Goal: Task Accomplishment & Management: Manage account settings

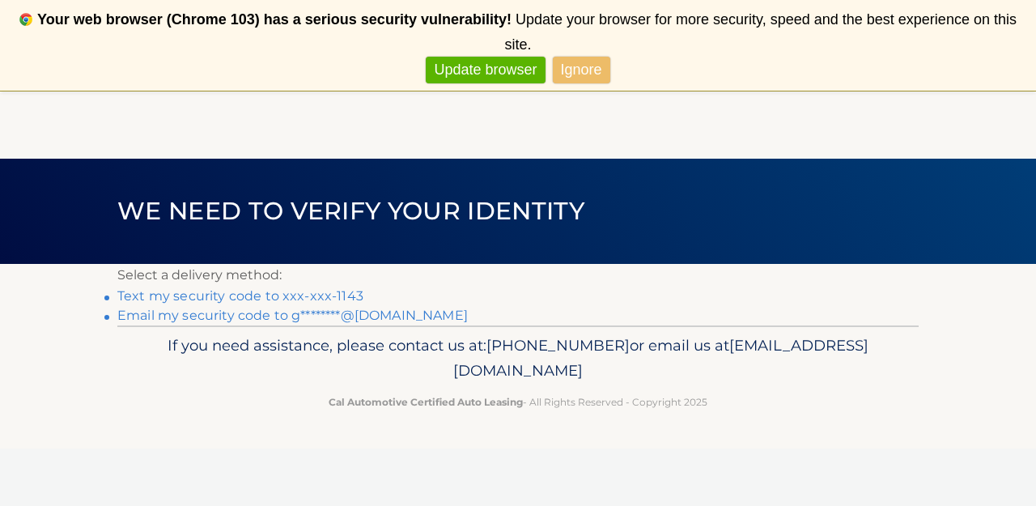
click at [582, 57] on link "Ignore" at bounding box center [581, 70] width 57 height 27
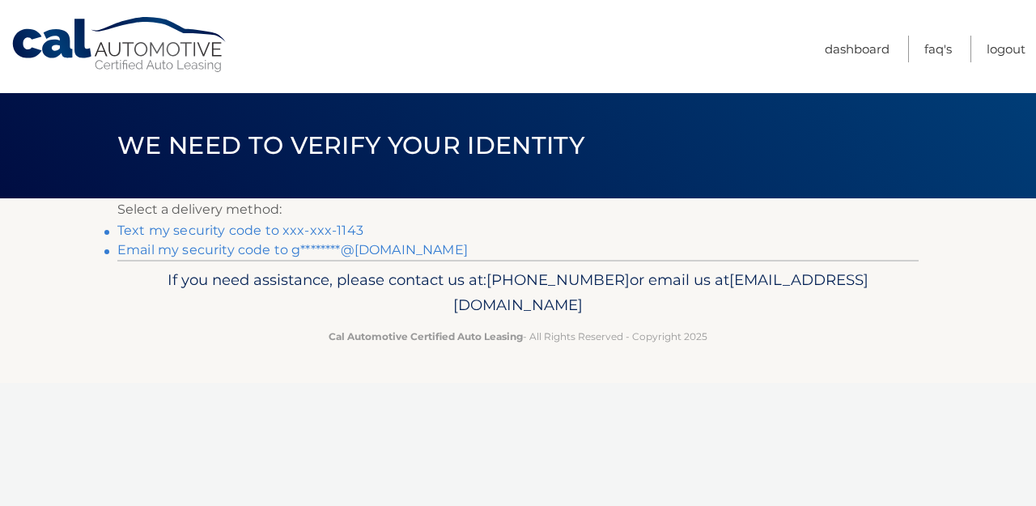
click at [275, 231] on link "Text my security code to xxx-xxx-1143" at bounding box center [240, 230] width 246 height 15
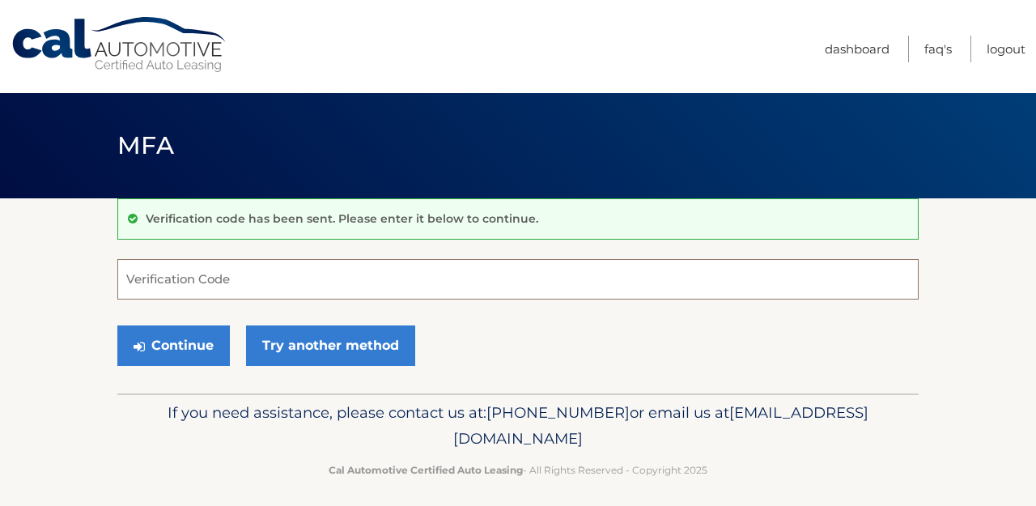
click at [248, 275] on input "Verification Code" at bounding box center [517, 279] width 801 height 40
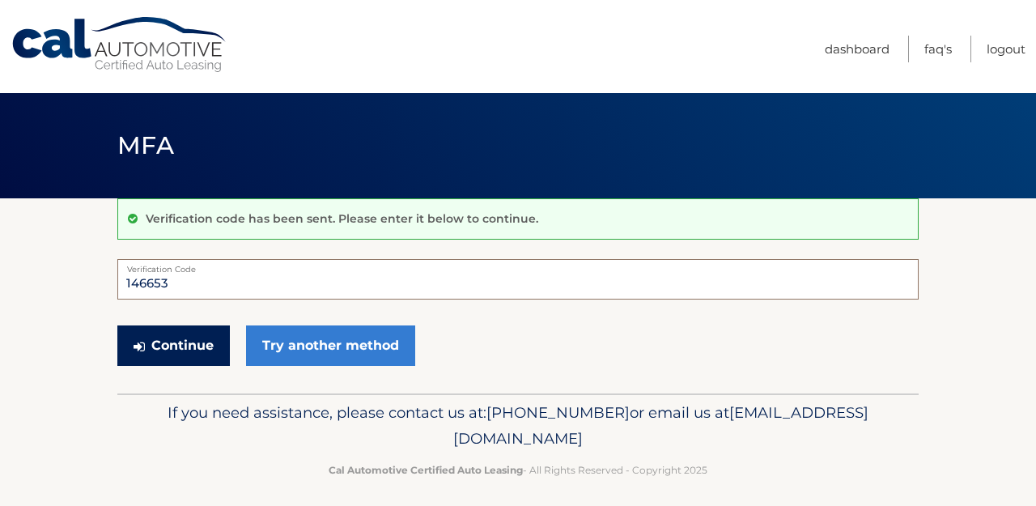
type input "146653"
click at [204, 338] on button "Continue" at bounding box center [173, 345] width 112 height 40
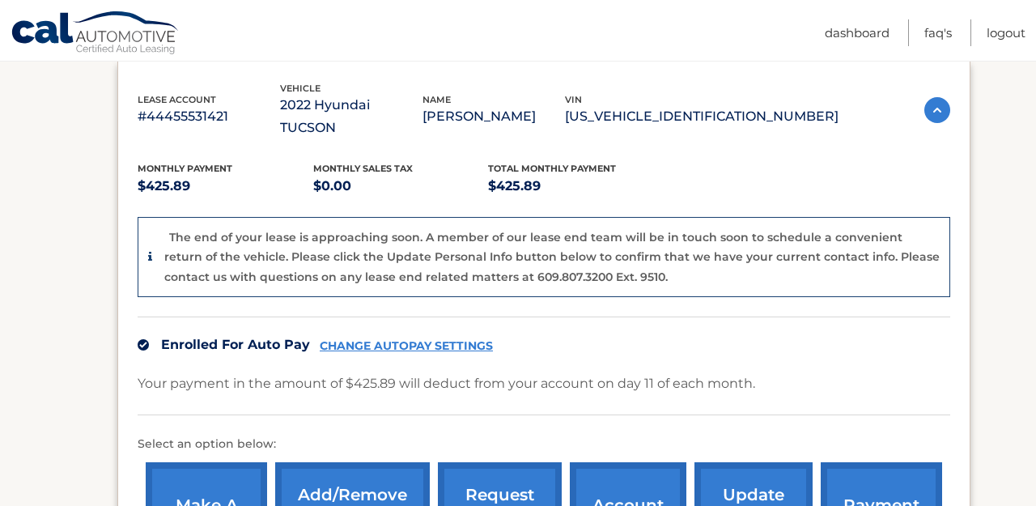
scroll to position [369, 0]
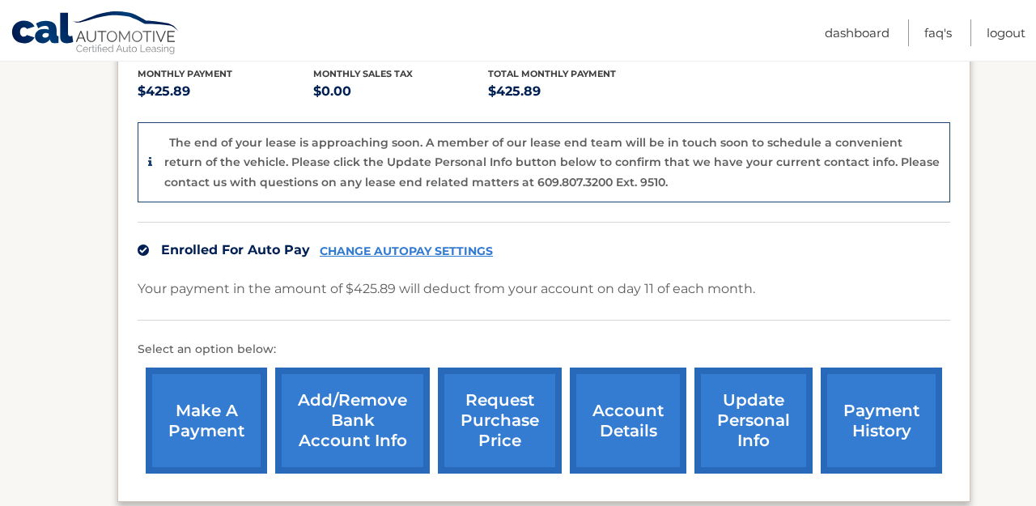
click at [442, 244] on link "CHANGE AUTOPAY SETTINGS" at bounding box center [406, 251] width 173 height 14
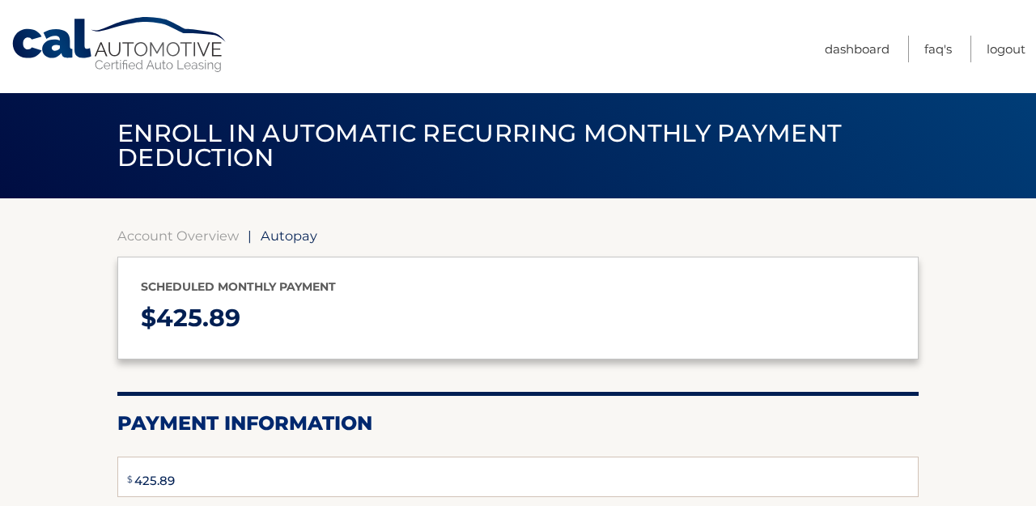
select select "MzAyOWI4ODktNWJiYS00ZDdjLWIwODgtOGIwNmZjYTFlOWYx"
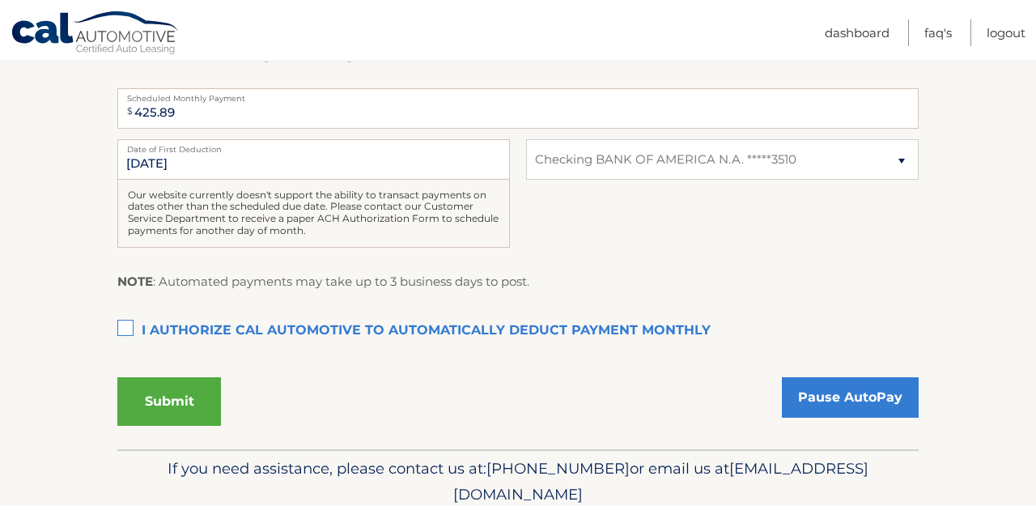
scroll to position [367, 0]
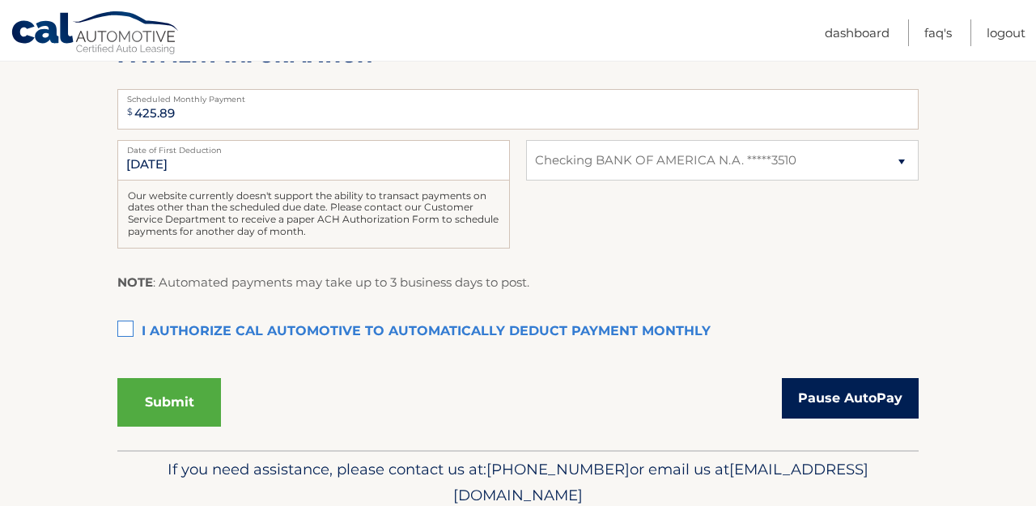
click at [817, 394] on link "Pause AutoPay" at bounding box center [850, 398] width 137 height 40
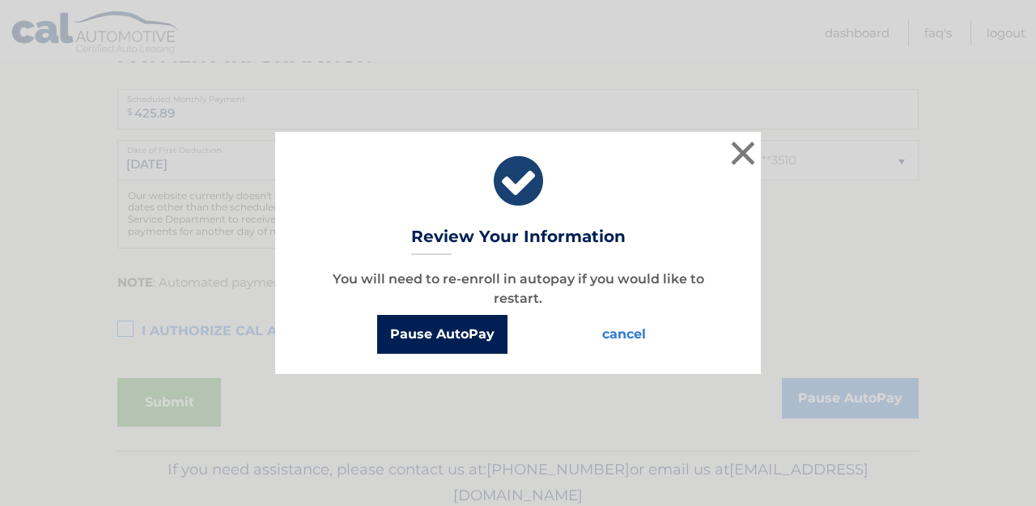
click at [477, 340] on button "Pause AutoPay" at bounding box center [442, 334] width 130 height 39
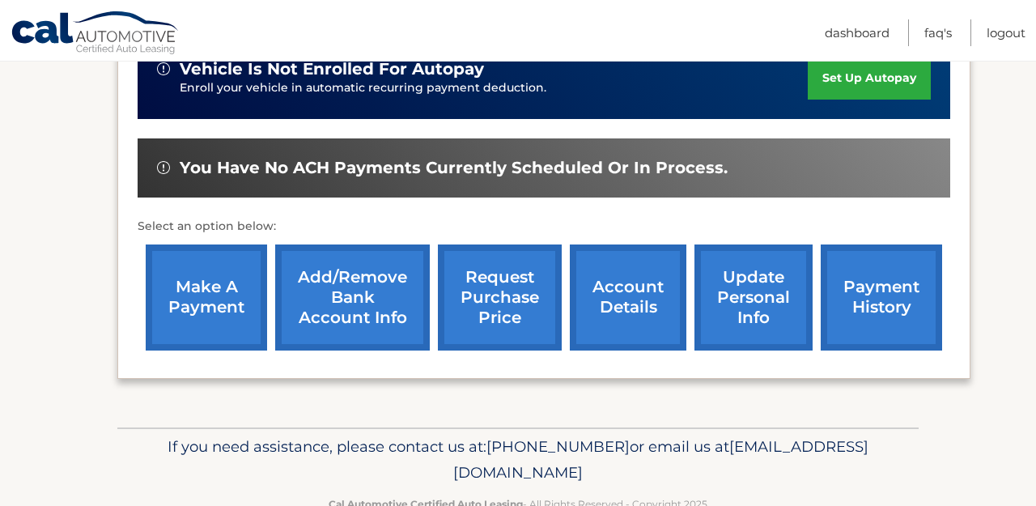
scroll to position [574, 0]
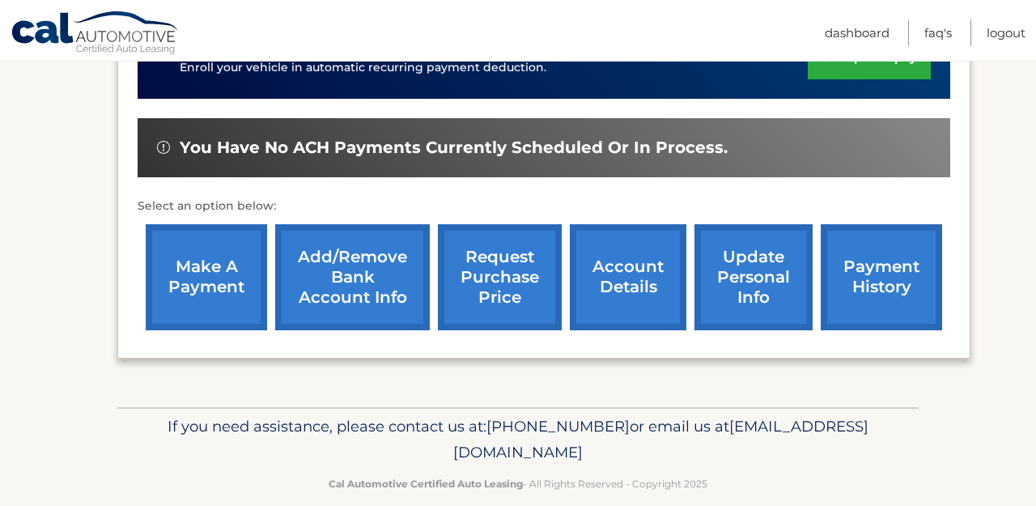
click at [602, 274] on link "account details" at bounding box center [628, 277] width 117 height 106
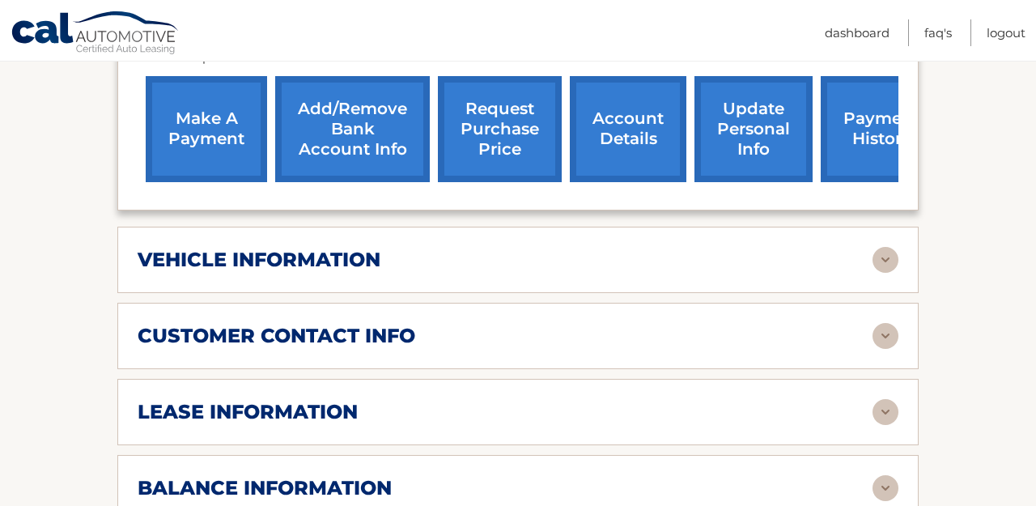
scroll to position [643, 0]
click at [566, 227] on div "vehicle information vehicle Year [DATE] vehicle make Hyundai vehicle model [GEO…" at bounding box center [517, 260] width 801 height 66
click at [880, 248] on img at bounding box center [885, 261] width 26 height 26
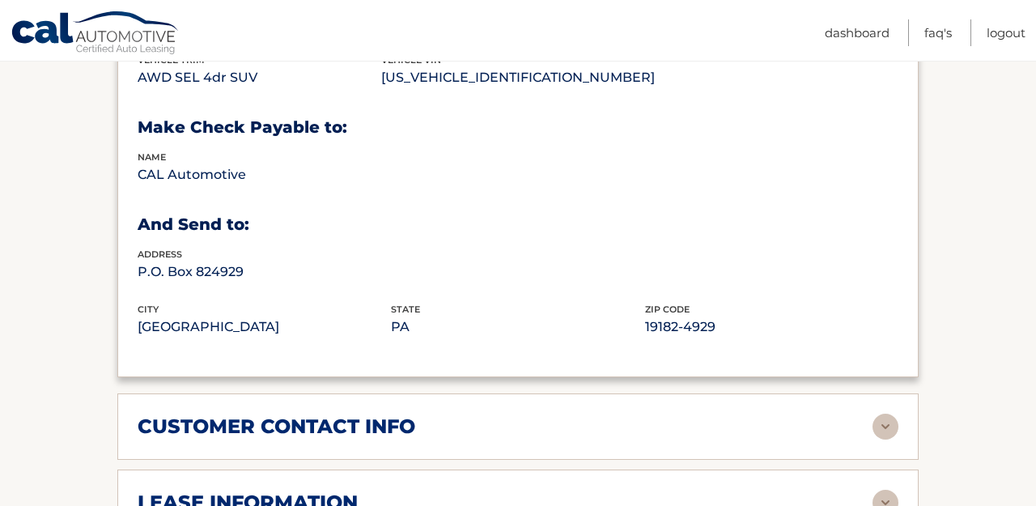
scroll to position [944, 0]
click at [893, 413] on img at bounding box center [885, 426] width 26 height 26
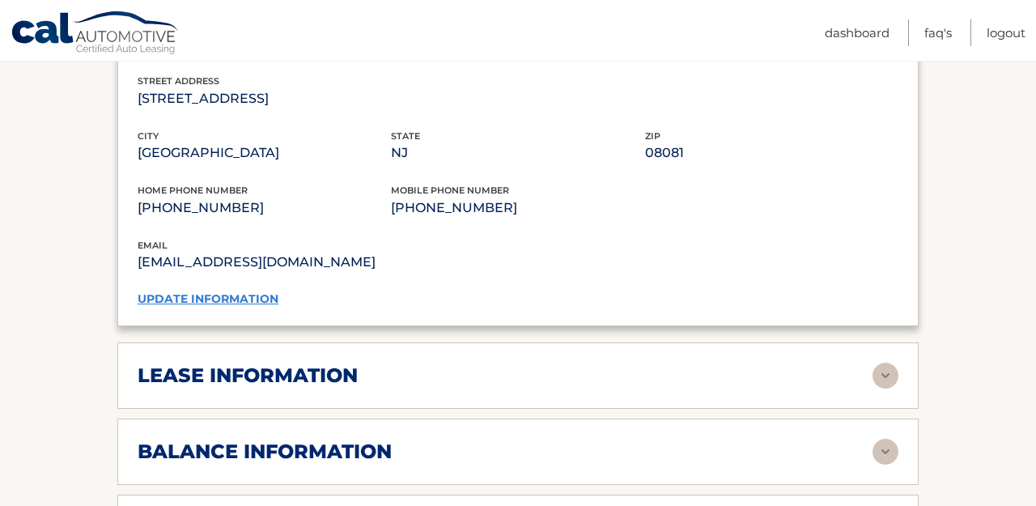
scroll to position [1390, 0]
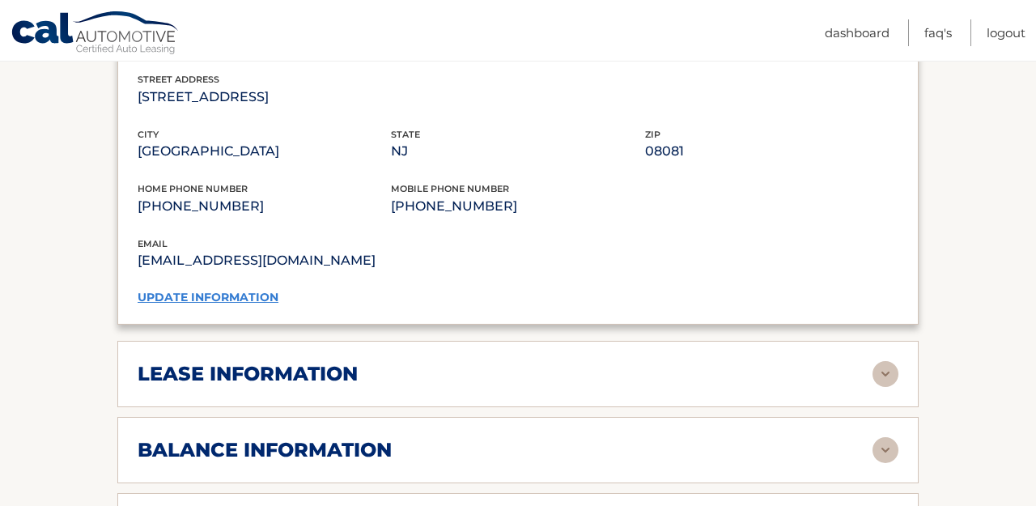
click at [887, 374] on div "lease information Contract Start Date [DATE] Term 39 Maturity Date [DATE] Start…" at bounding box center [517, 374] width 801 height 66
click at [887, 361] on img at bounding box center [885, 374] width 26 height 26
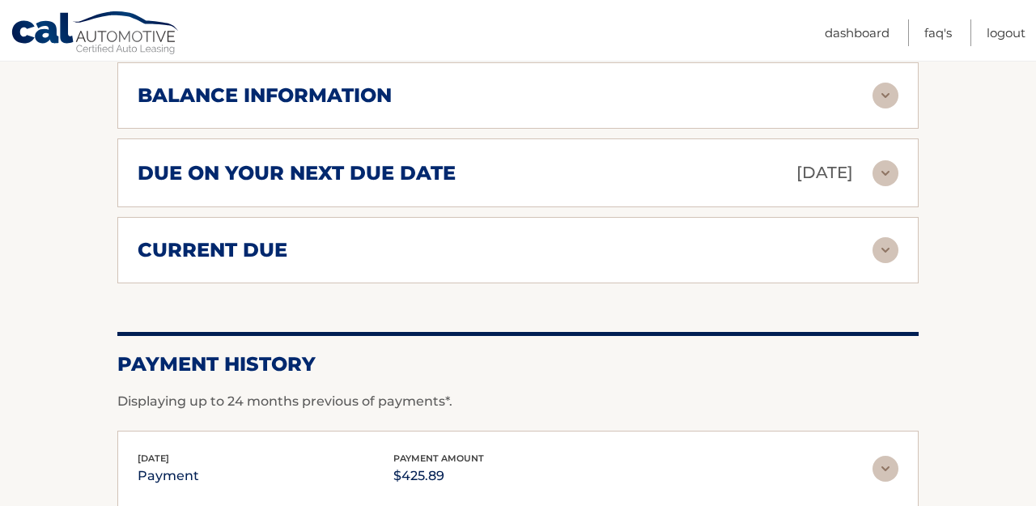
scroll to position [2021, 0]
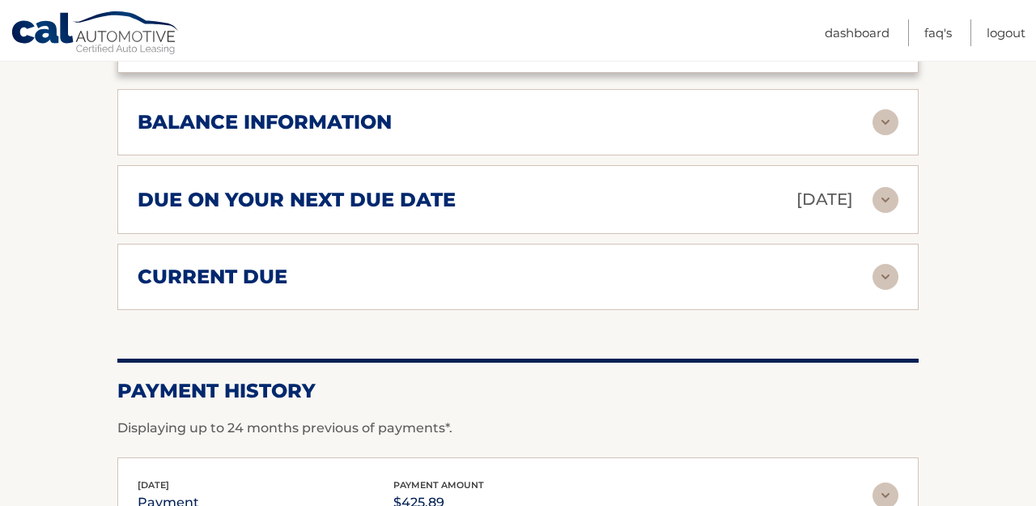
click at [893, 109] on img at bounding box center [885, 122] width 26 height 26
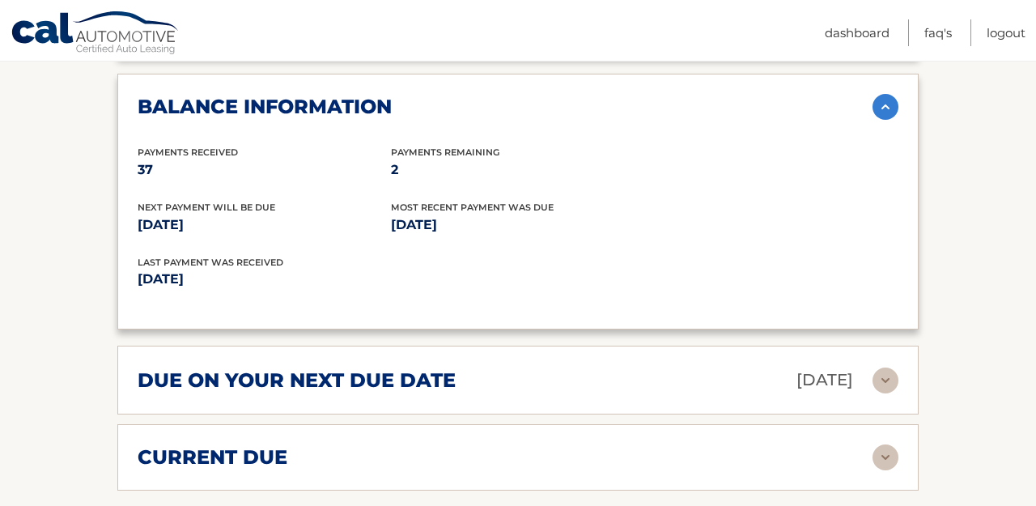
scroll to position [2031, 0]
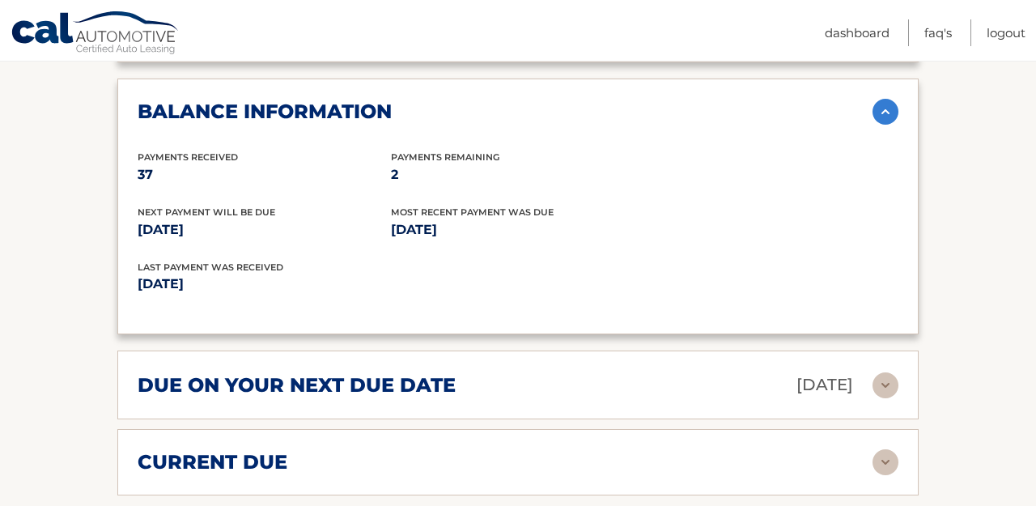
click at [879, 372] on img at bounding box center [885, 385] width 26 height 26
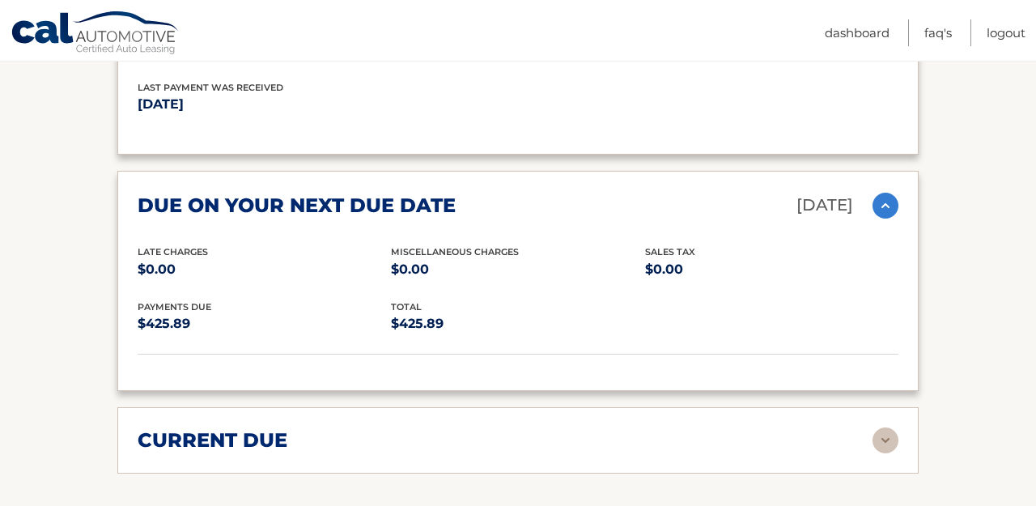
scroll to position [2277, 0]
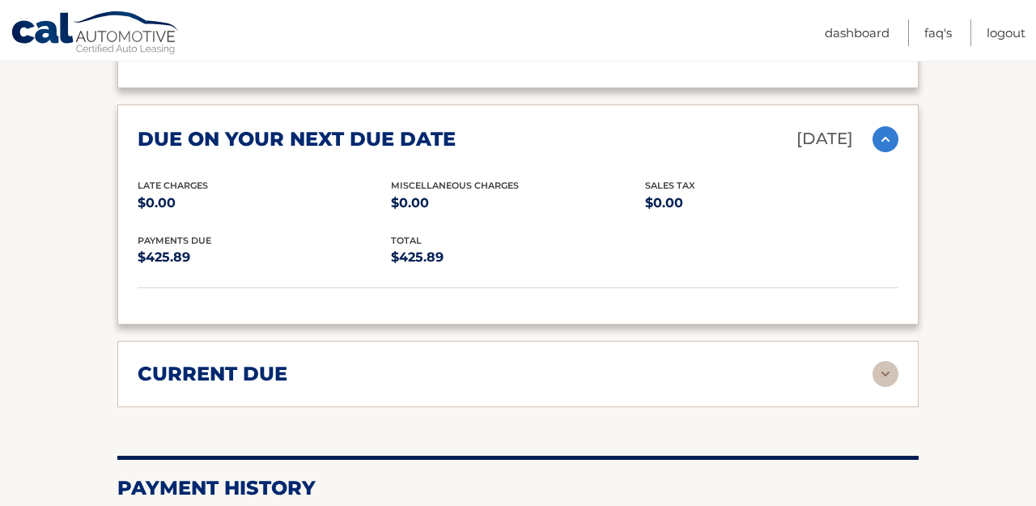
click at [888, 361] on img at bounding box center [885, 374] width 26 height 26
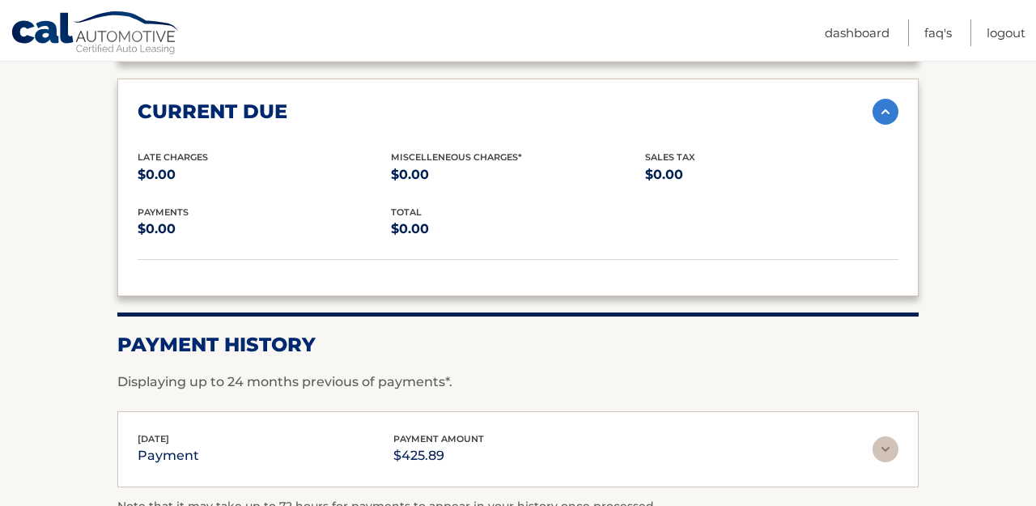
scroll to position [2735, 0]
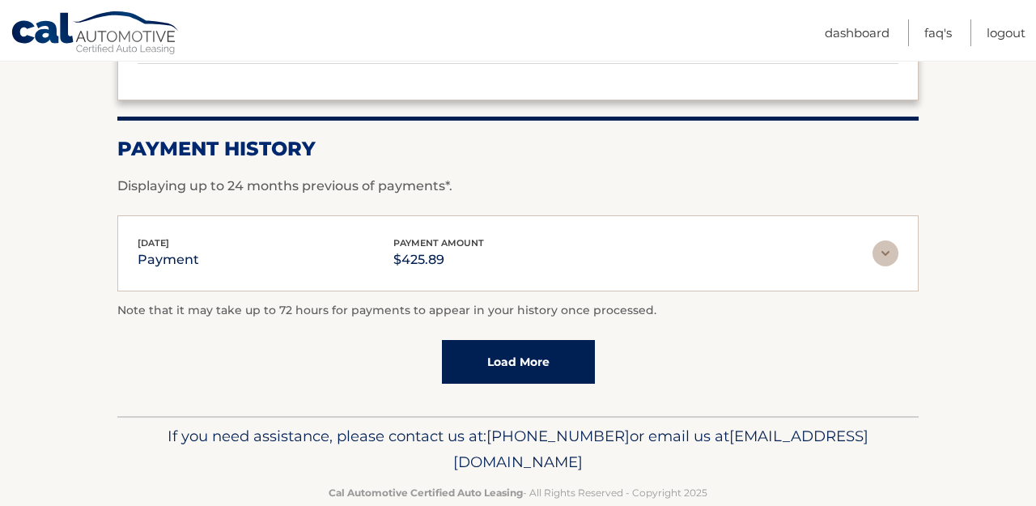
click at [892, 240] on img at bounding box center [885, 253] width 26 height 26
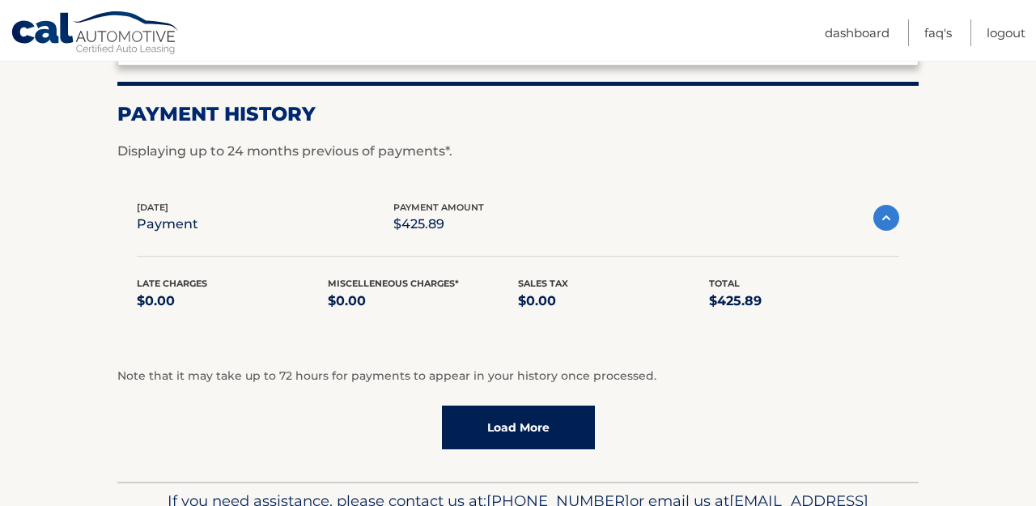
scroll to position [2775, 0]
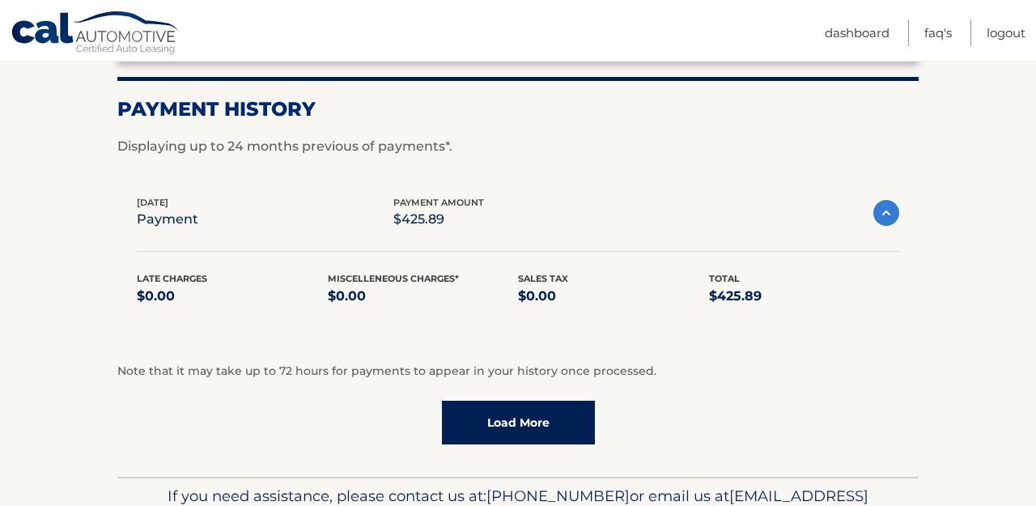
click at [524, 401] on link "Load More" at bounding box center [518, 423] width 153 height 44
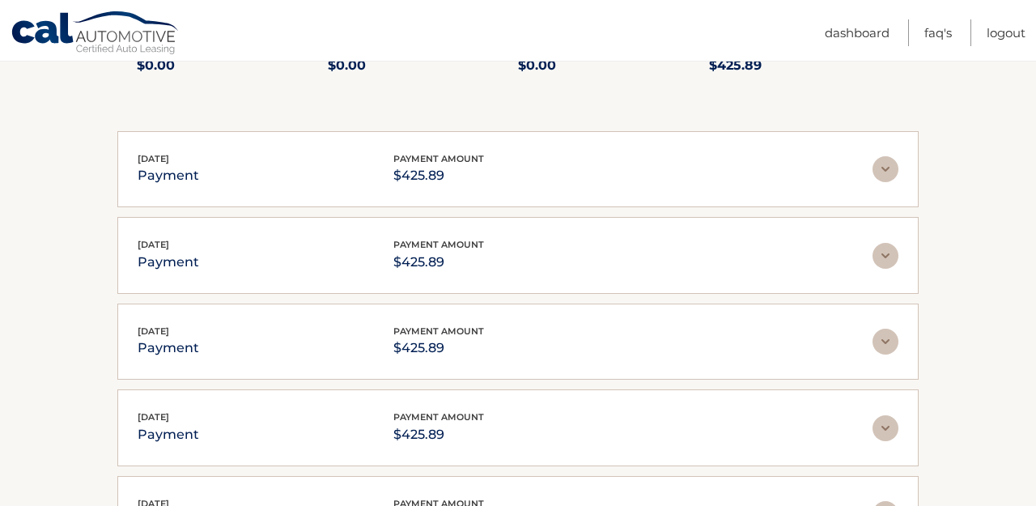
scroll to position [3007, 0]
